Goal: Transaction & Acquisition: Purchase product/service

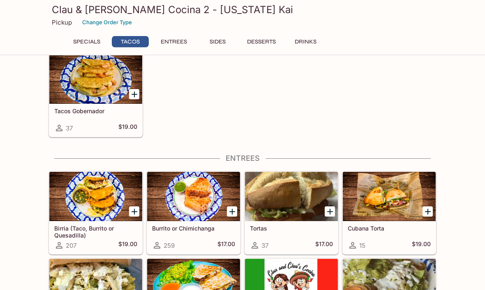
scroll to position [237, 0]
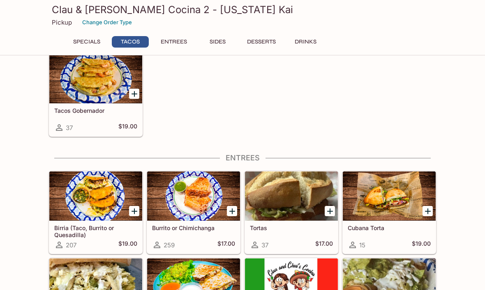
click at [205, 213] on div at bounding box center [193, 196] width 93 height 49
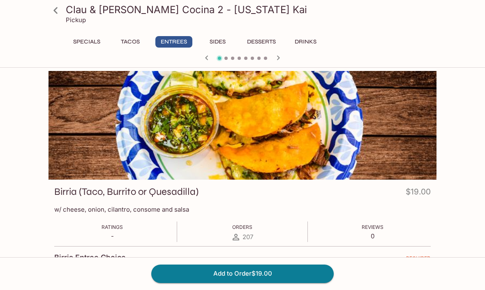
click at [186, 44] on button "Entrees" at bounding box center [173, 41] width 37 height 11
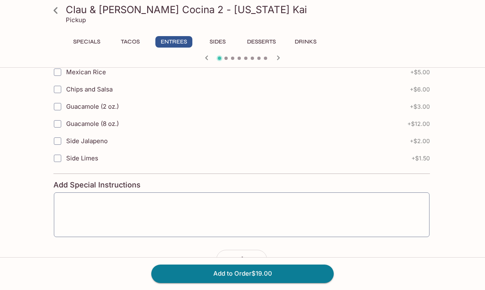
scroll to position [464, 0]
click at [264, 261] on button "button" at bounding box center [257, 260] width 19 height 19
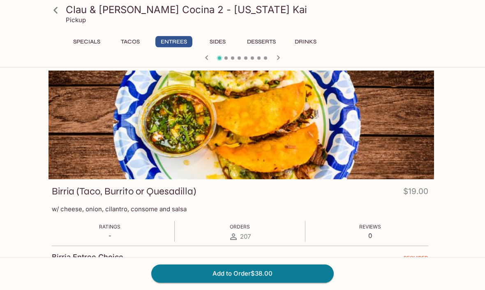
scroll to position [0, 0]
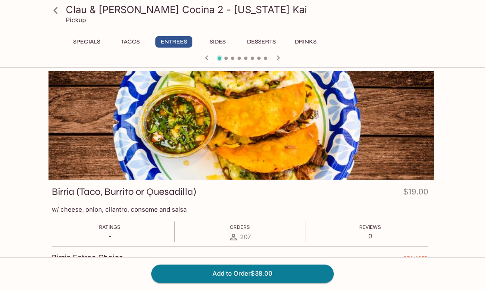
click at [94, 34] on div "Clau & [PERSON_NAME] Cocina 2 - [US_STATE] Kai Pickup Specials Tacos Entrees Si…" at bounding box center [242, 32] width 394 height 65
click at [93, 41] on button "Specials" at bounding box center [86, 41] width 37 height 11
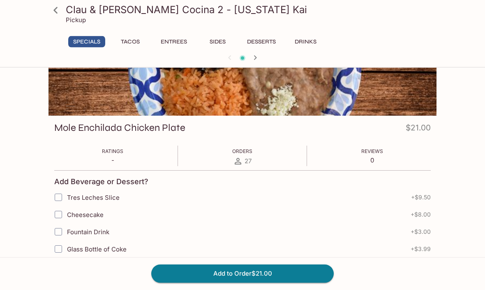
click at [184, 37] on button "Entrees" at bounding box center [173, 41] width 37 height 11
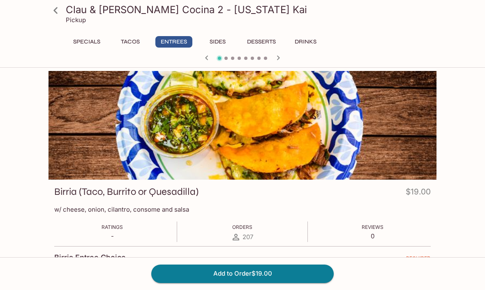
click at [62, 6] on icon at bounding box center [55, 10] width 14 height 14
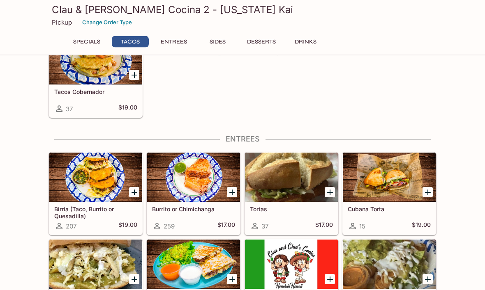
scroll to position [256, 0]
click at [305, 192] on div at bounding box center [291, 177] width 93 height 49
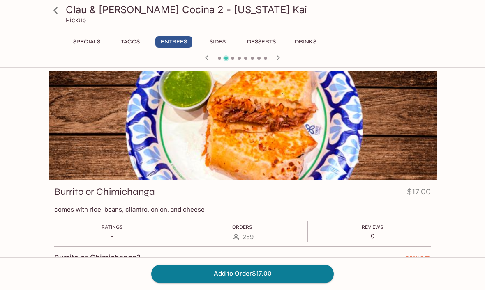
click at [273, 230] on div "Ratings - Orders 259 Reviews 0" at bounding box center [242, 232] width 376 height 21
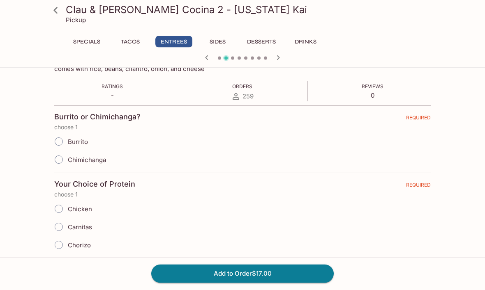
scroll to position [141, 0]
click at [479, 290] on div "Add to Order $17.00" at bounding box center [242, 273] width 485 height 33
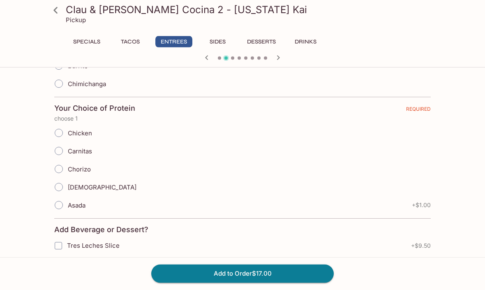
scroll to position [217, 0]
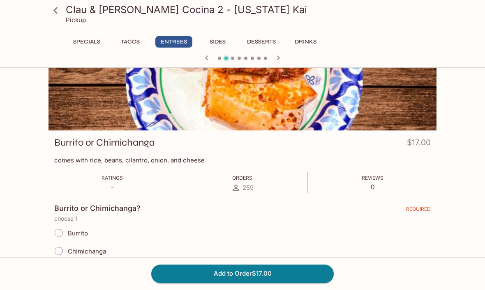
scroll to position [0, 0]
